Goal: Task Accomplishment & Management: Use online tool/utility

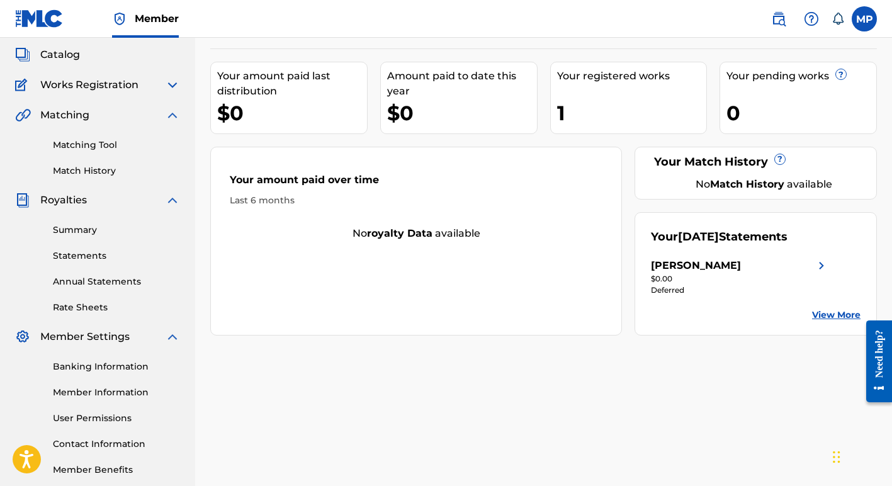
scroll to position [75, 0]
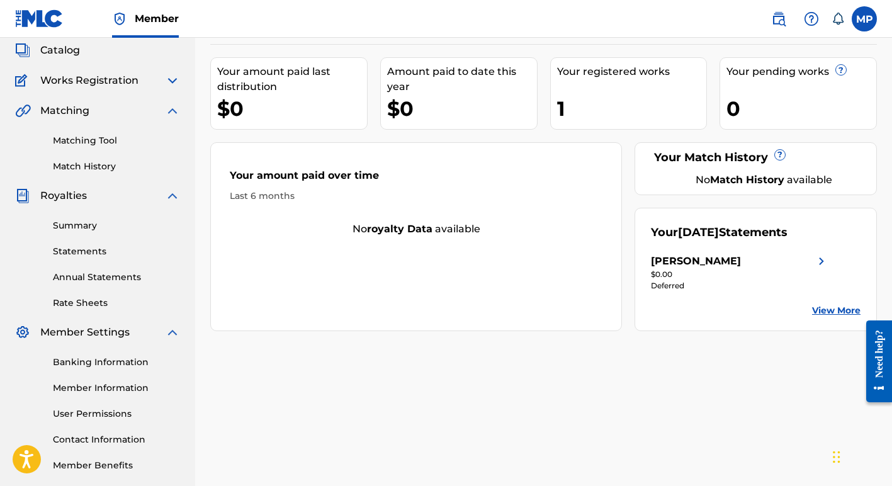
click at [175, 82] on img at bounding box center [172, 80] width 15 height 15
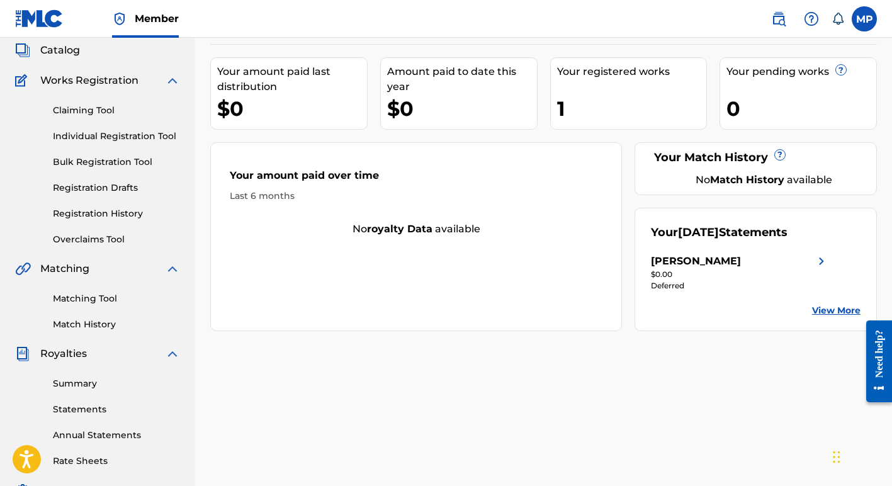
click at [82, 162] on link "Bulk Registration Tool" at bounding box center [116, 162] width 127 height 13
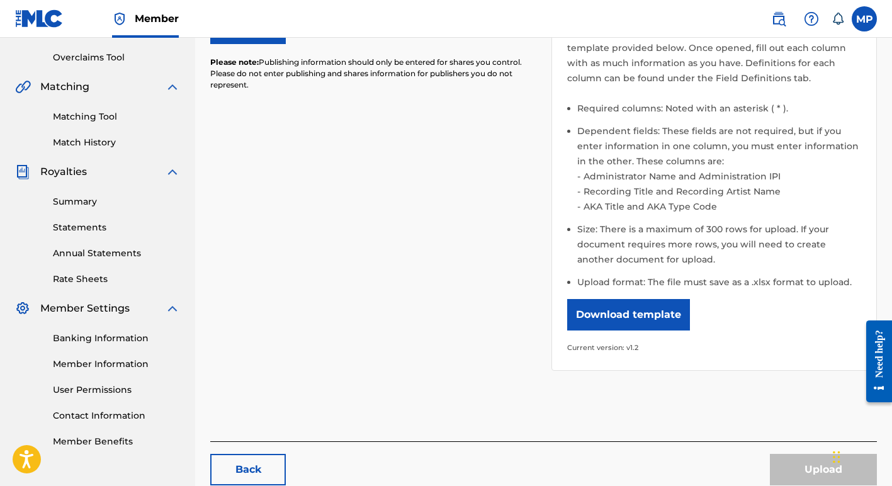
scroll to position [261, 0]
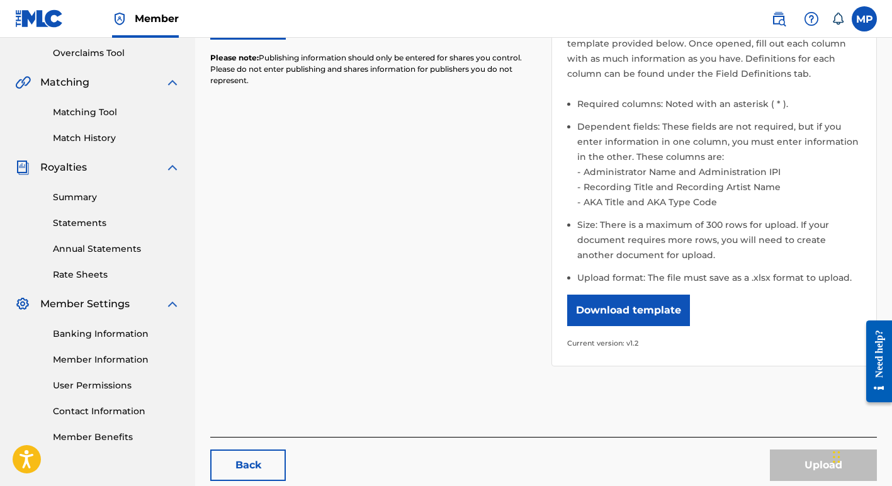
click at [612, 309] on button "Download template" at bounding box center [628, 310] width 123 height 31
